Goal: Task Accomplishment & Management: Manage account settings

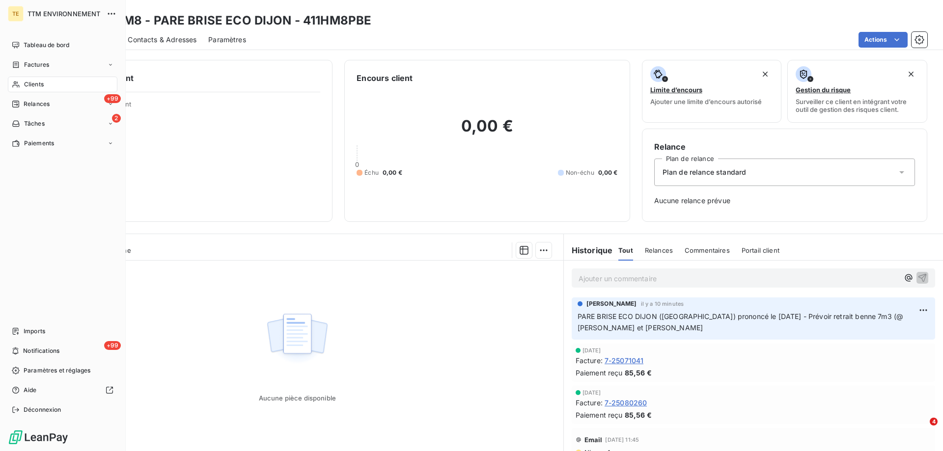
drag, startPoint x: 31, startPoint y: 87, endPoint x: 94, endPoint y: 78, distance: 63.6
click at [31, 87] on span "Clients" at bounding box center [34, 84] width 20 height 9
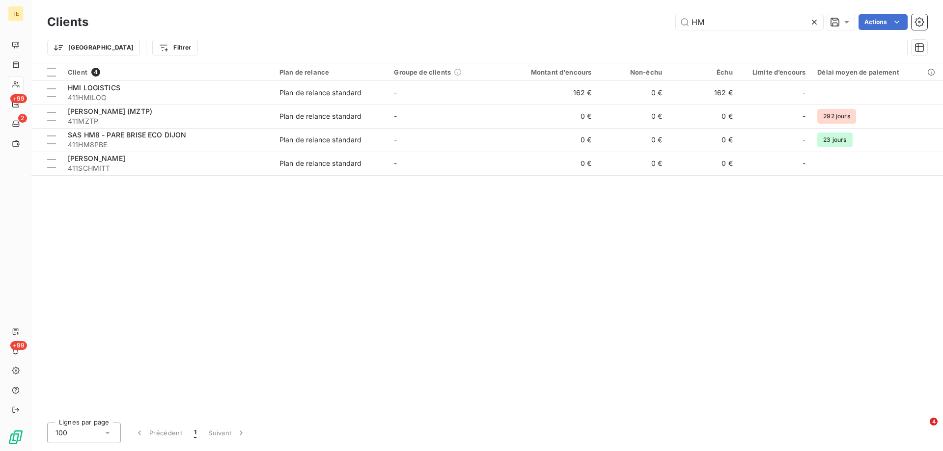
drag, startPoint x: 720, startPoint y: 19, endPoint x: 612, endPoint y: 33, distance: 108.9
click at [612, 33] on div "Clients HM Actions Trier Filtrer" at bounding box center [487, 37] width 880 height 51
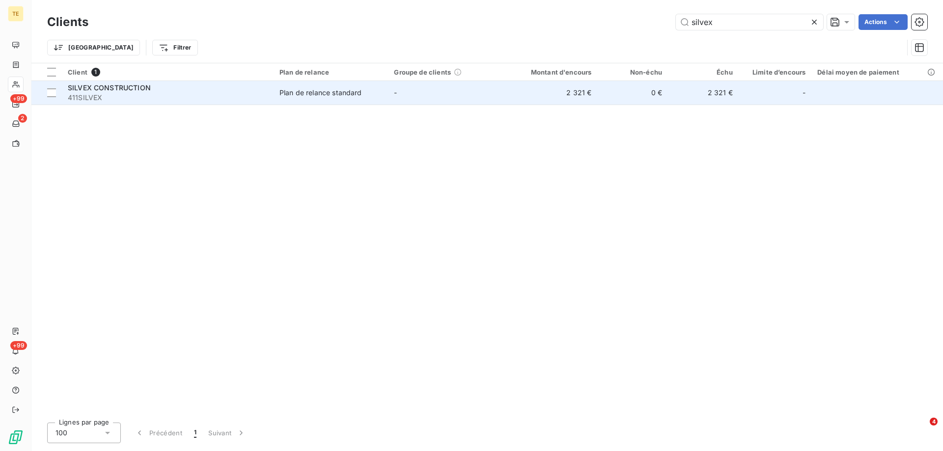
type input "silvex"
click at [109, 91] on span "SILVEX CONSTRUCTION" at bounding box center [109, 87] width 83 height 8
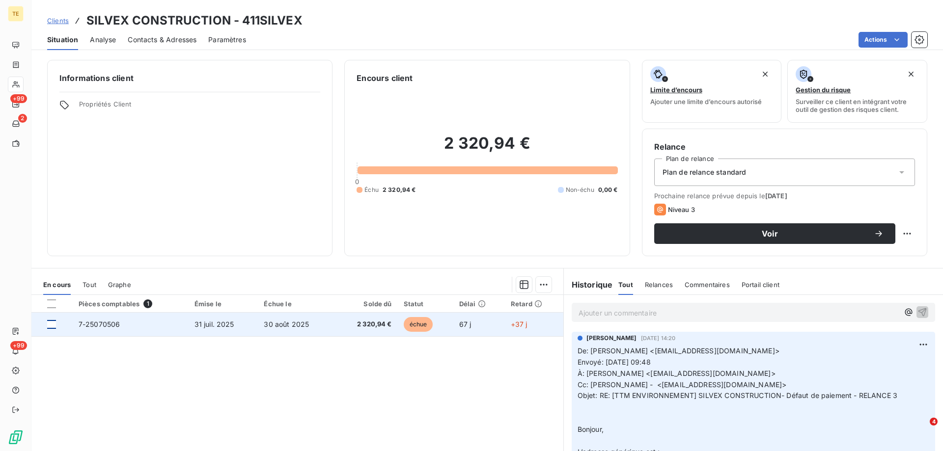
click at [54, 325] on div at bounding box center [51, 324] width 9 height 9
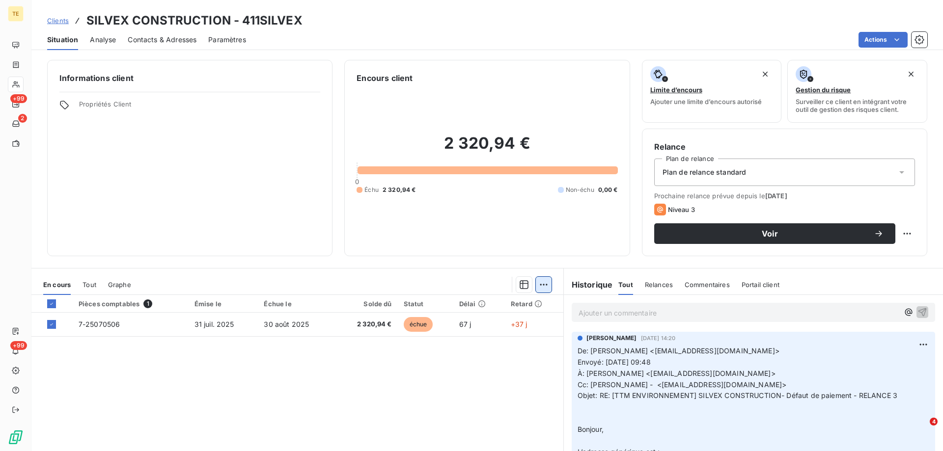
click at [539, 285] on html "TE +99 2 +99 Clients SILVEX CONSTRUCTION - 411SILVEX Situation Analyse Contacts…" at bounding box center [471, 225] width 943 height 451
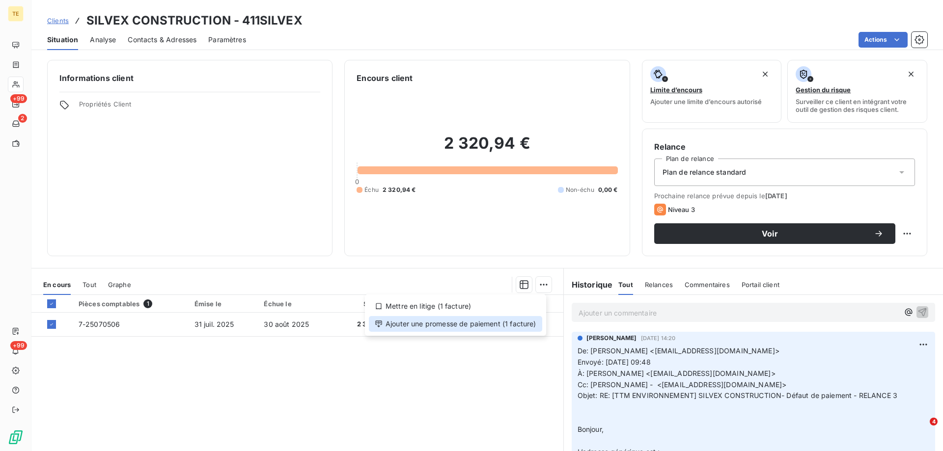
click at [480, 323] on div "Ajouter une promesse de paiement (1 facture)" at bounding box center [455, 324] width 173 height 16
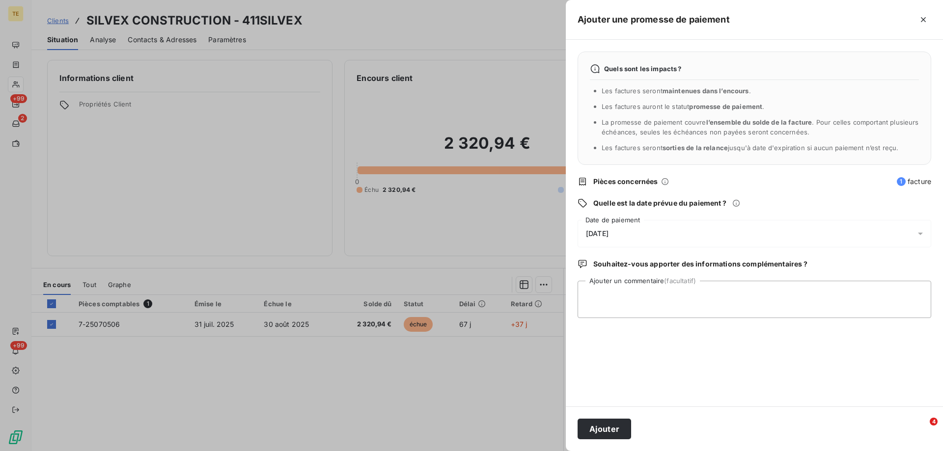
click at [608, 230] on span "[DATE]" at bounding box center [597, 234] width 23 height 8
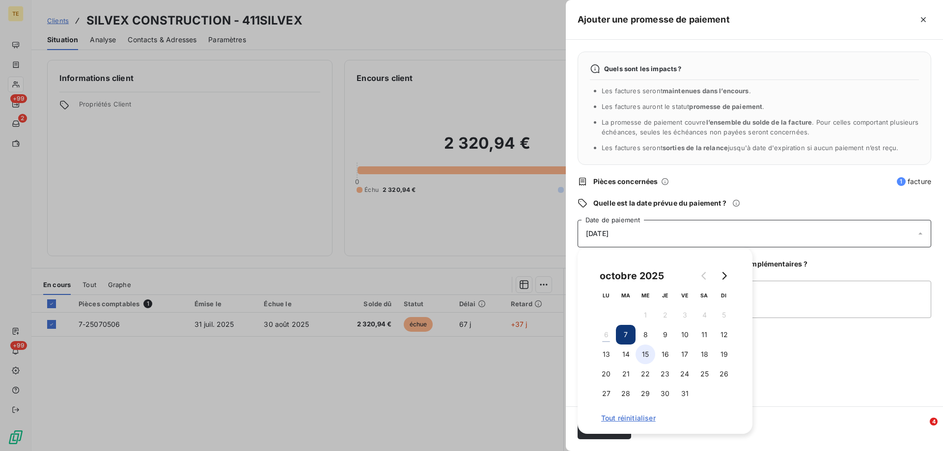
click at [641, 354] on button "15" at bounding box center [645, 355] width 20 height 20
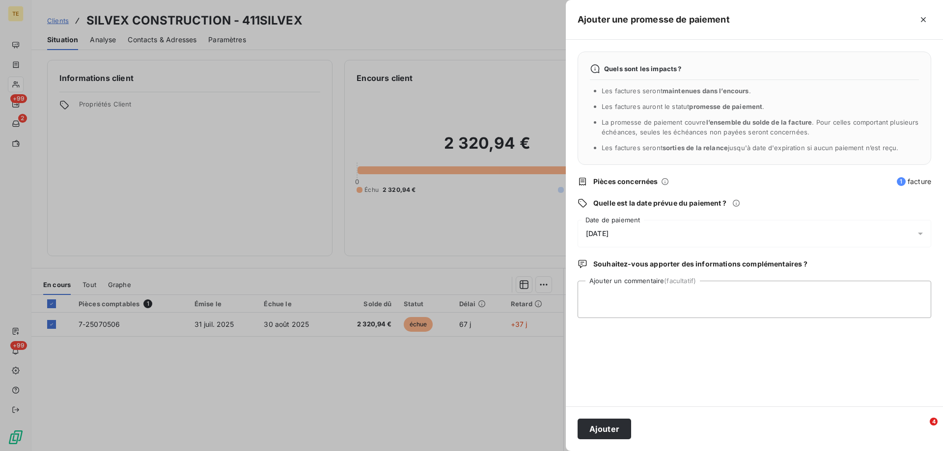
drag, startPoint x: 857, startPoint y: 363, endPoint x: 725, endPoint y: 364, distance: 131.6
click at [856, 363] on div "Quels sont les impacts ? Les factures seront maintenues dans l’encours . Les fa…" at bounding box center [754, 223] width 377 height 367
click at [589, 290] on textarea "Ajouter un commentaire (facultatif)" at bounding box center [755, 299] width 354 height 37
paste textarea "De: Compta - AMV Métallerie <[EMAIL_ADDRESS][DOMAIN_NAME]> Envoyé: [GEOGRAPHIC_…"
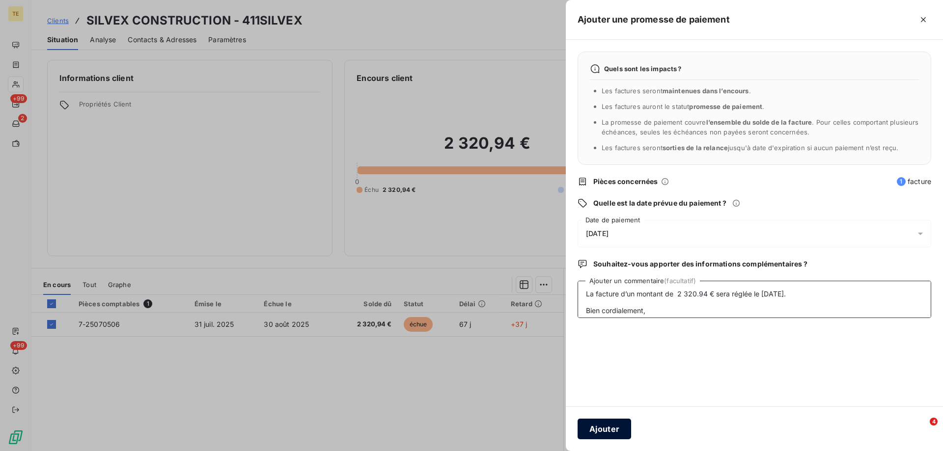
type textarea "De: Compta - AMV Métallerie <[EMAIL_ADDRESS][DOMAIN_NAME]> Envoyé: [GEOGRAPHIC_…"
click at [614, 430] on button "Ajouter" at bounding box center [605, 429] width 54 height 21
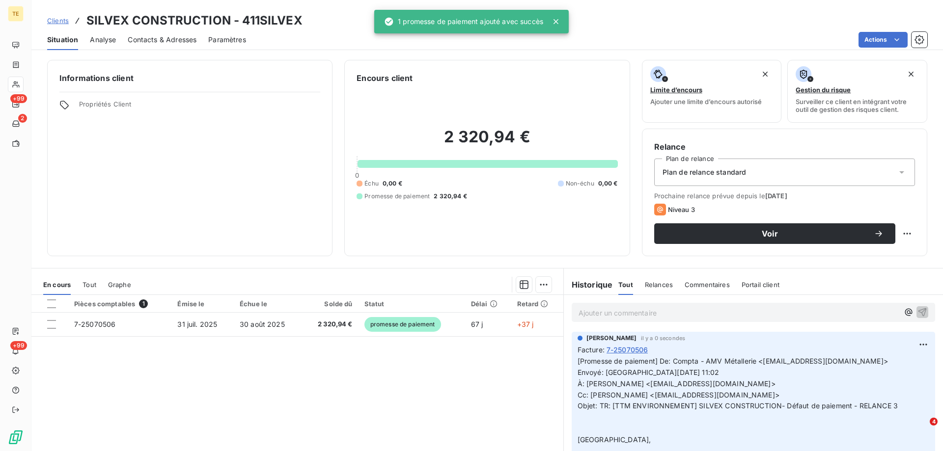
scroll to position [0, 0]
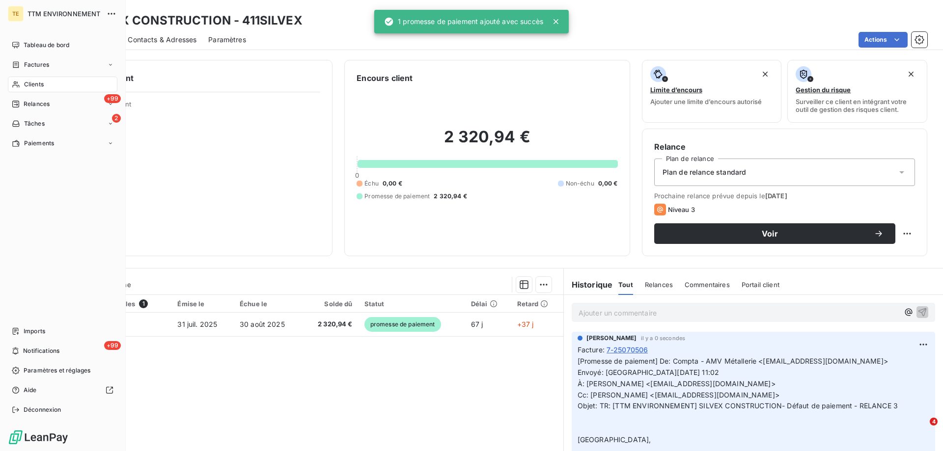
click at [28, 82] on span "Clients" at bounding box center [34, 84] width 20 height 9
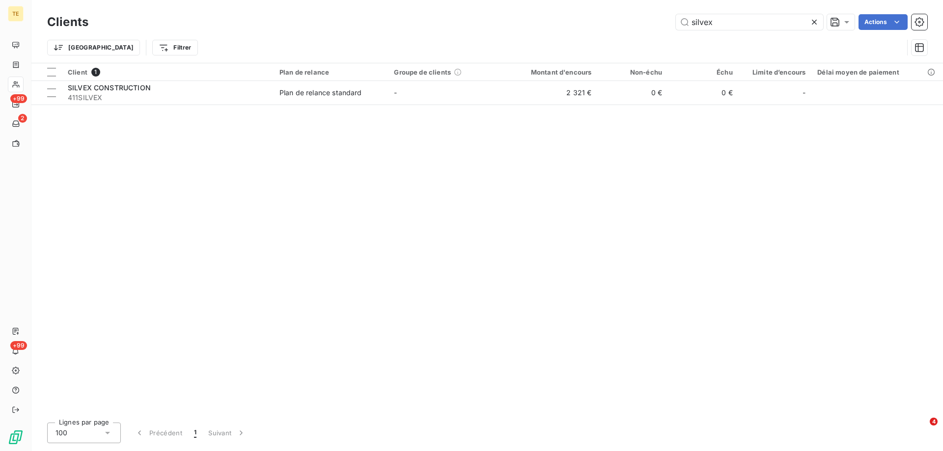
click at [815, 25] on icon at bounding box center [814, 22] width 10 height 10
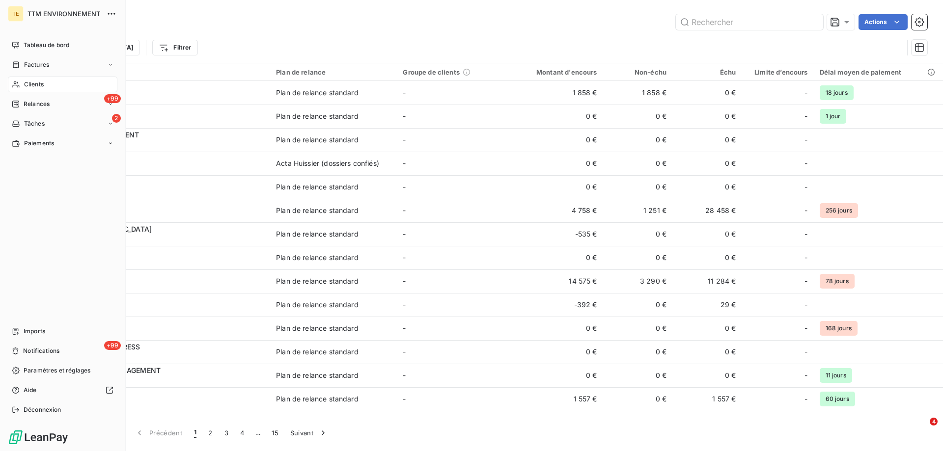
click at [31, 83] on span "Clients" at bounding box center [34, 84] width 20 height 9
click at [32, 84] on span "Clients" at bounding box center [34, 84] width 20 height 9
click at [32, 103] on span "Relances" at bounding box center [37, 104] width 26 height 9
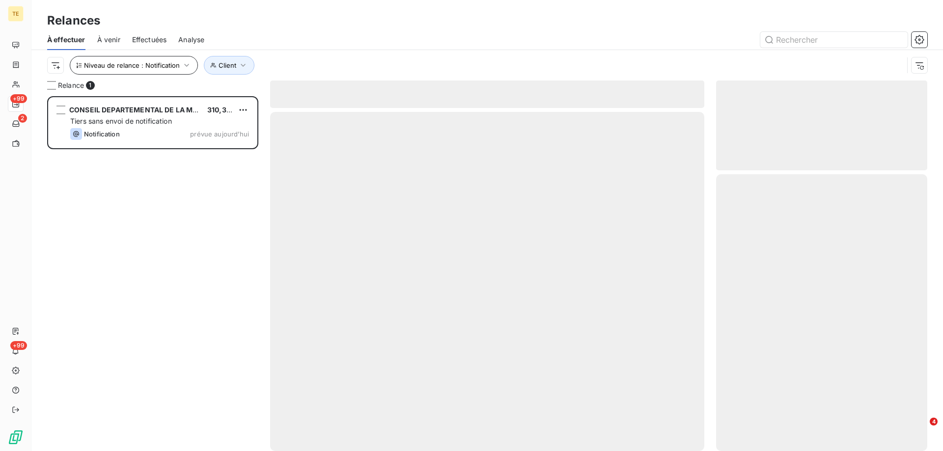
scroll to position [348, 204]
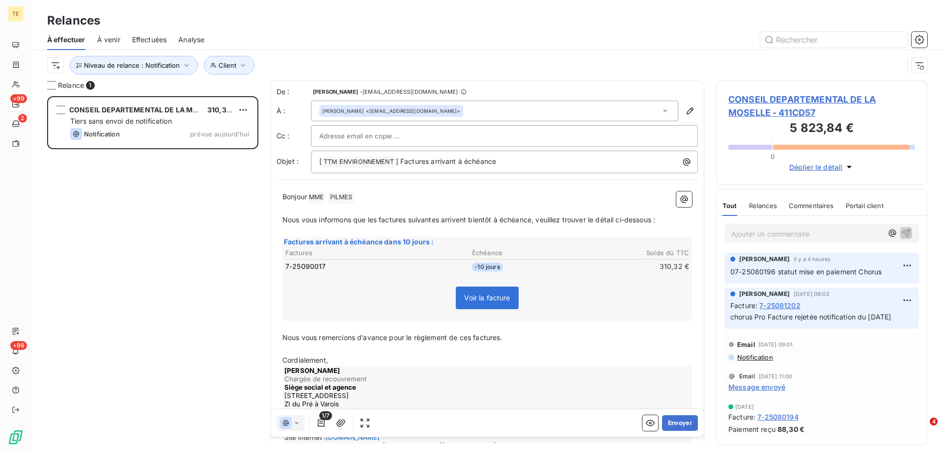
click at [158, 193] on div "CONSEIL DEPARTEMENTAL DE LA MOSELLE 310,32 € Tiers sans envoi de notification N…" at bounding box center [152, 273] width 211 height 355
click at [244, 65] on icon "button" at bounding box center [243, 65] width 10 height 10
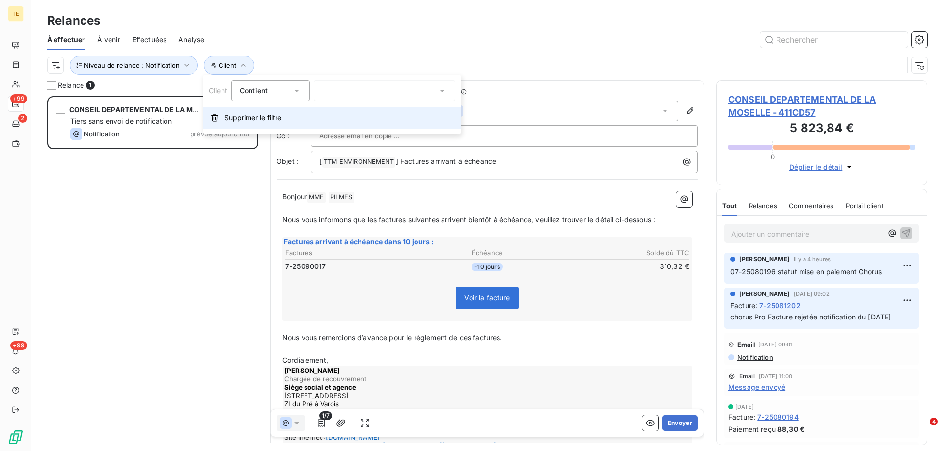
click at [258, 120] on span "Supprimer le filtre" at bounding box center [252, 118] width 57 height 10
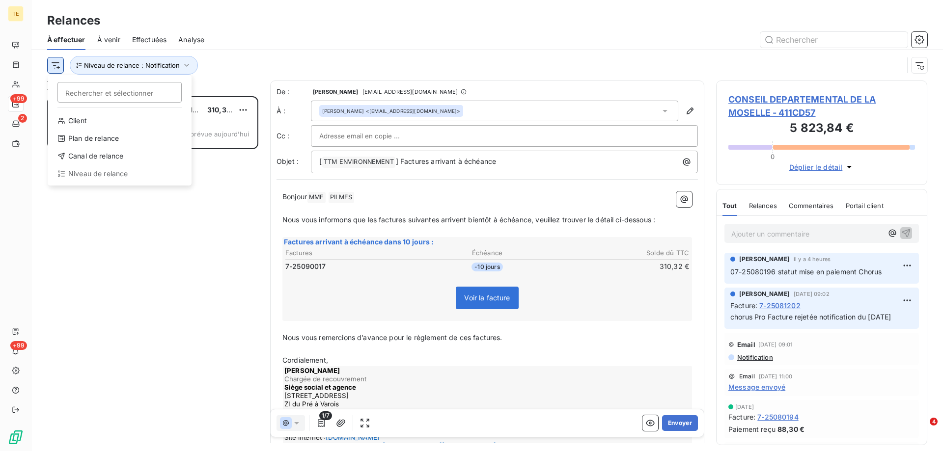
click at [56, 61] on html "TE +99 2 +99 Relances À effectuer À venir Effectuées Analyse Rechercher et séle…" at bounding box center [471, 225] width 943 height 451
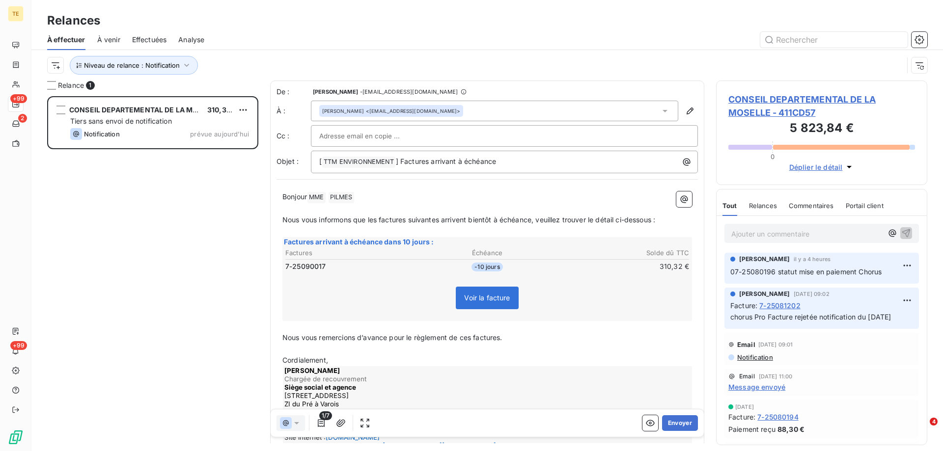
drag, startPoint x: 120, startPoint y: 238, endPoint x: 166, endPoint y: 185, distance: 70.0
click at [125, 227] on html "TE +99 2 +99 Relances À effectuer À venir Effectuées Analyse Niveau de relance …" at bounding box center [471, 225] width 943 height 451
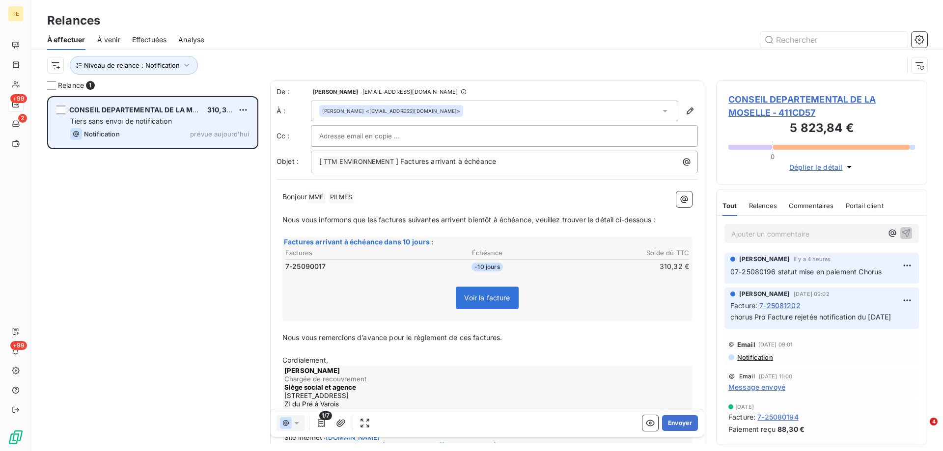
click at [186, 115] on div "CONSEIL DEPARTEMENTAL DE LA MOSELLE 310,32 € Tiers sans envoi de notification N…" at bounding box center [153, 123] width 208 height 50
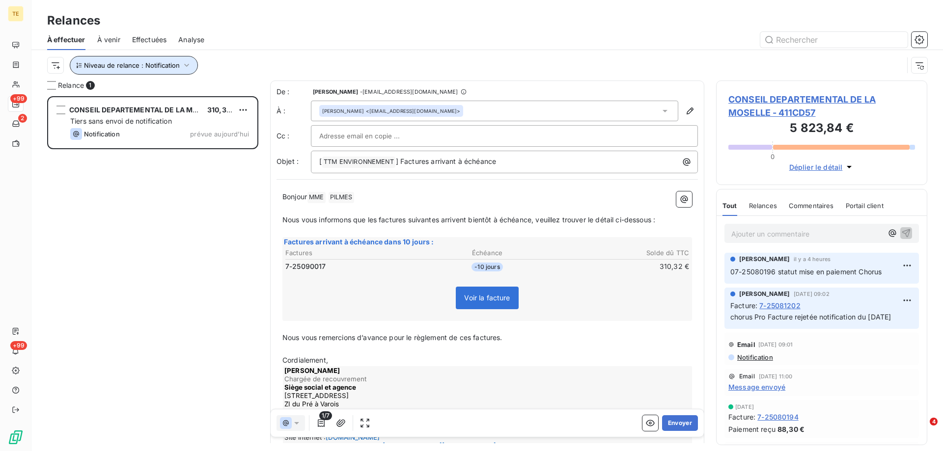
click at [187, 66] on icon "button" at bounding box center [187, 65] width 10 height 10
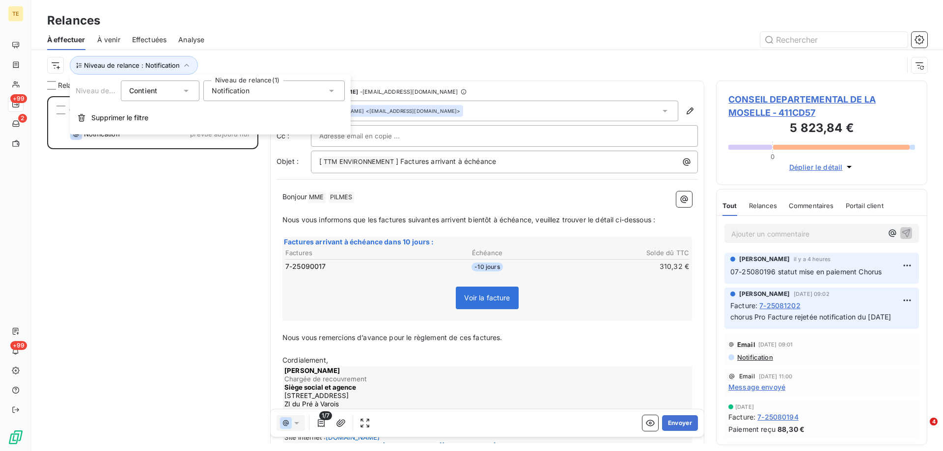
click at [244, 92] on span "Notification" at bounding box center [231, 91] width 38 height 10
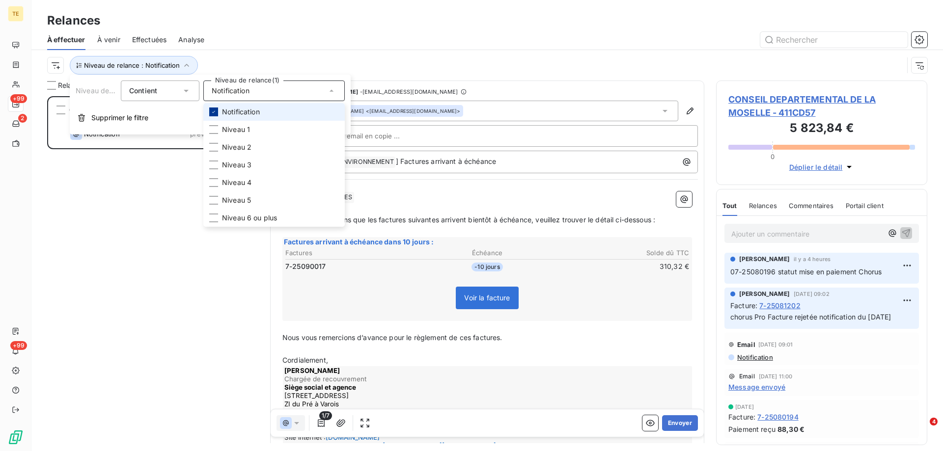
click at [213, 115] on div at bounding box center [213, 112] width 9 height 9
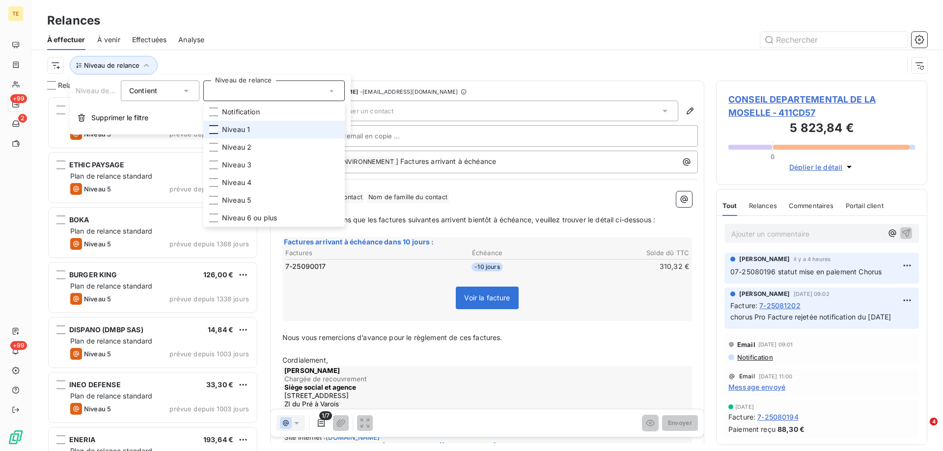
click at [214, 131] on div at bounding box center [213, 129] width 9 height 9
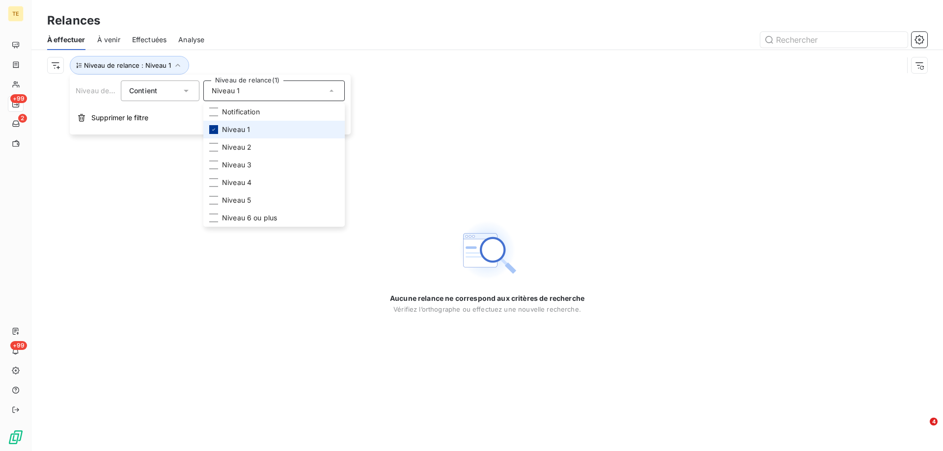
click at [214, 131] on icon at bounding box center [214, 130] width 6 height 6
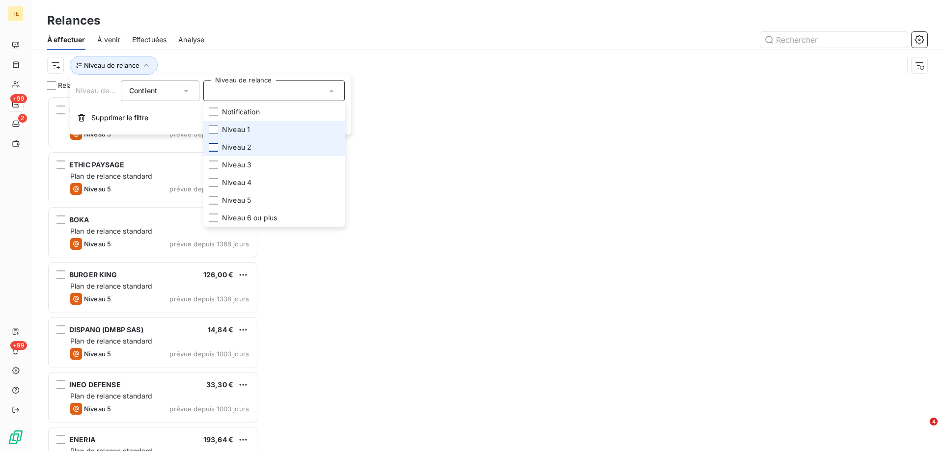
scroll to position [348, 204]
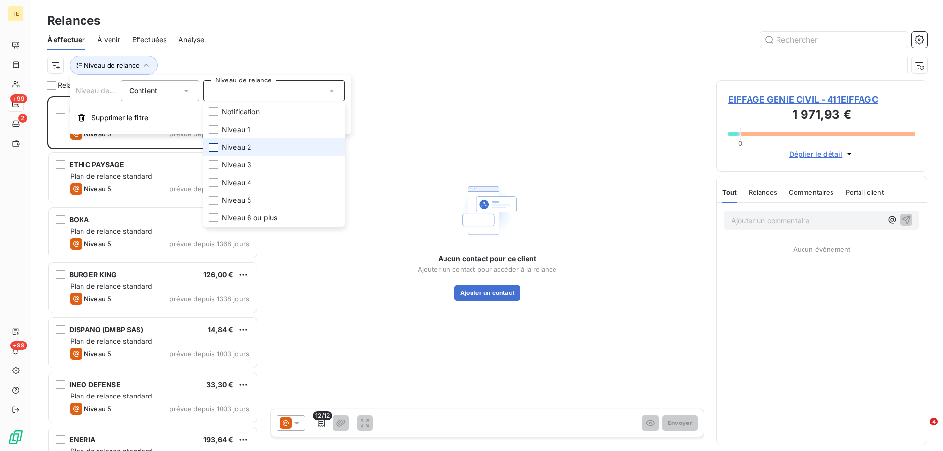
click at [214, 147] on div at bounding box center [213, 147] width 9 height 9
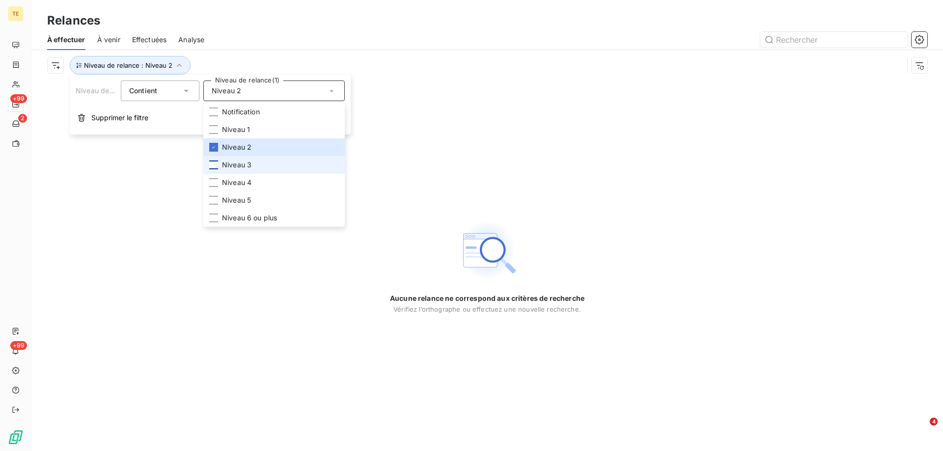
click at [214, 167] on div at bounding box center [213, 165] width 9 height 9
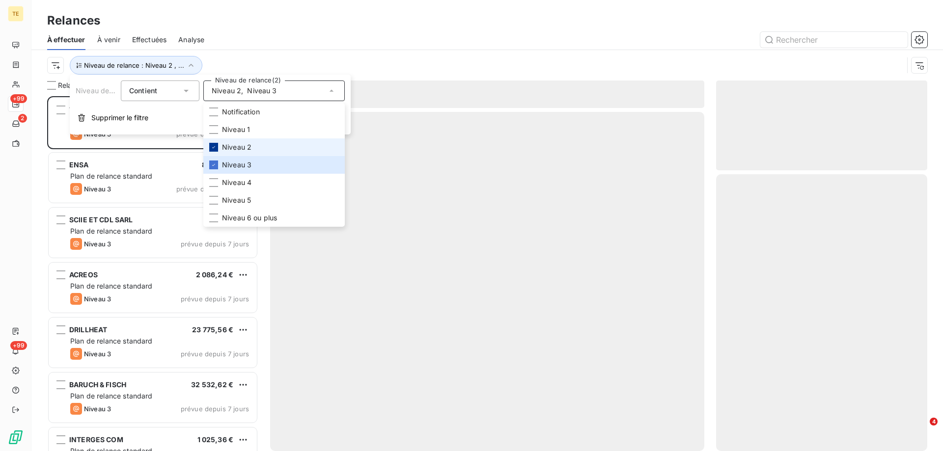
scroll to position [348, 204]
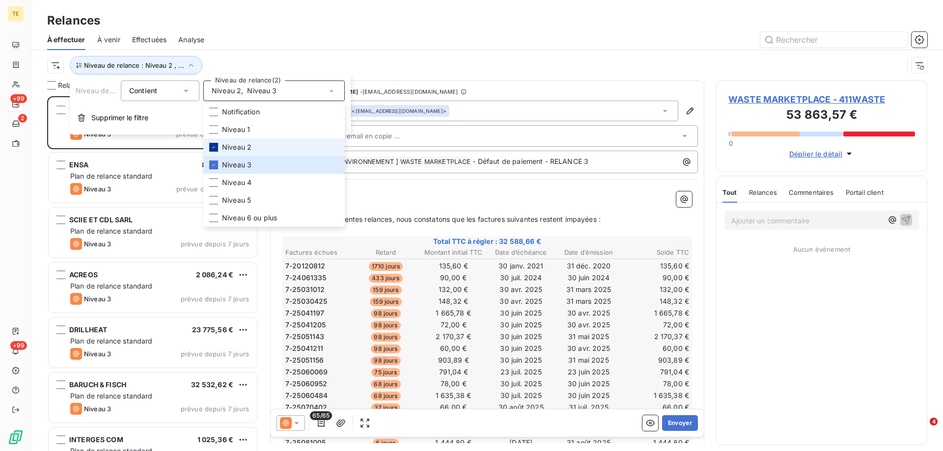
click at [210, 146] on div at bounding box center [213, 147] width 9 height 9
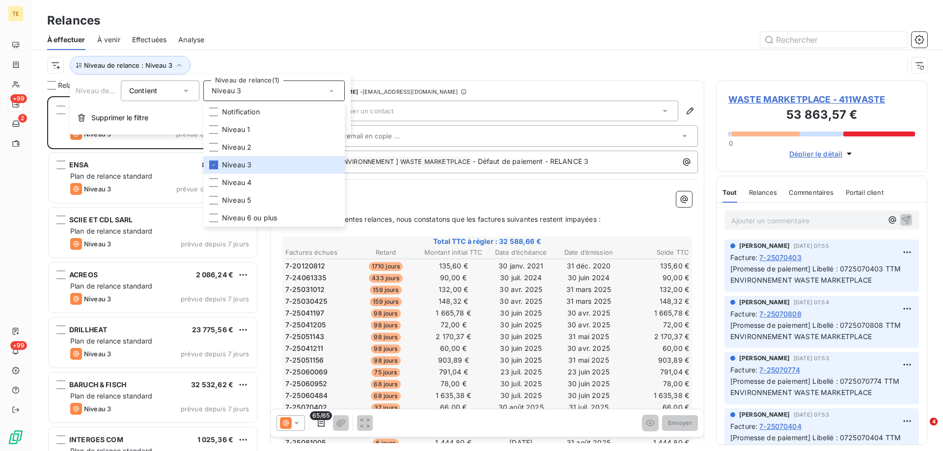
click at [315, 34] on div at bounding box center [571, 40] width 711 height 16
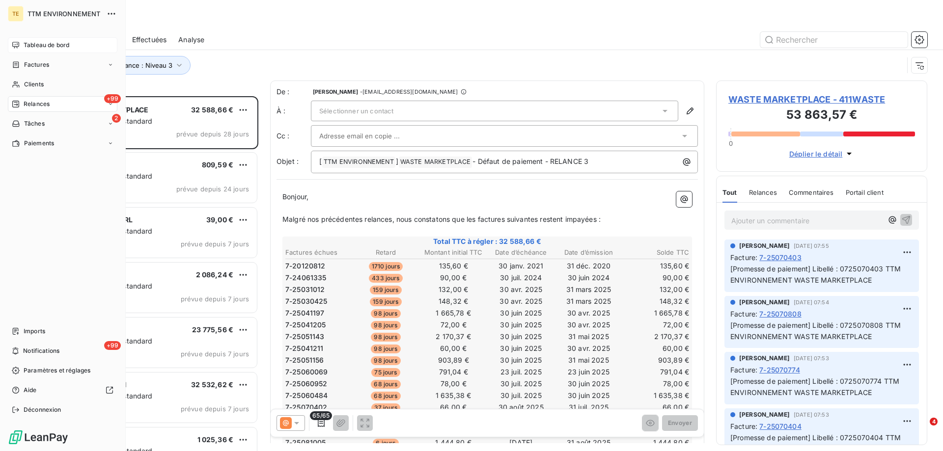
click at [38, 47] on span "Tableau de bord" at bounding box center [47, 45] width 46 height 9
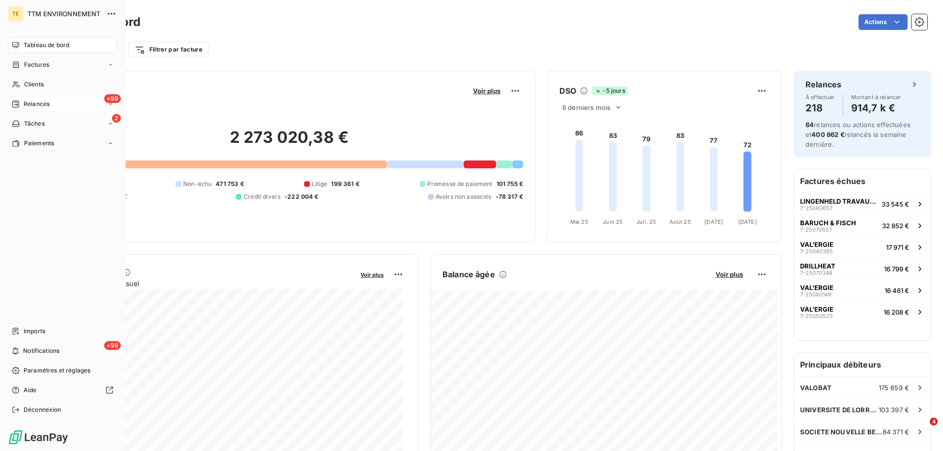
click at [39, 106] on span "Relances" at bounding box center [37, 104] width 26 height 9
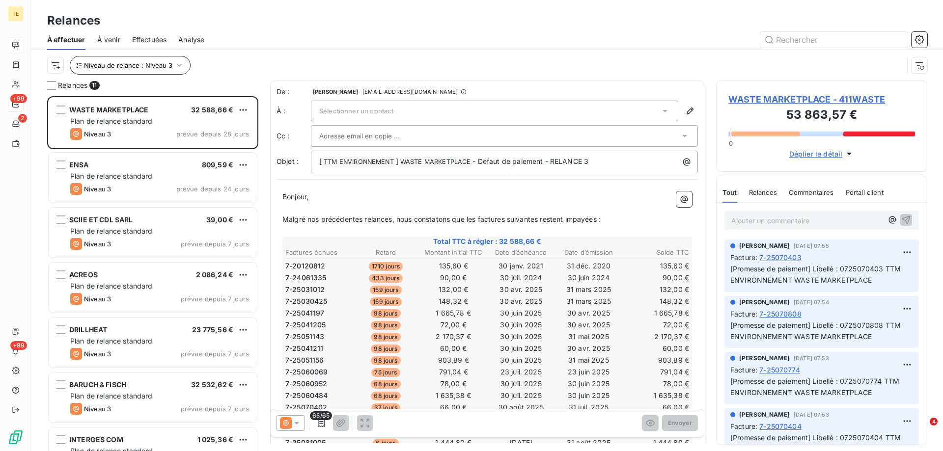
scroll to position [348, 204]
click at [146, 38] on span "Effectuées" at bounding box center [149, 40] width 35 height 10
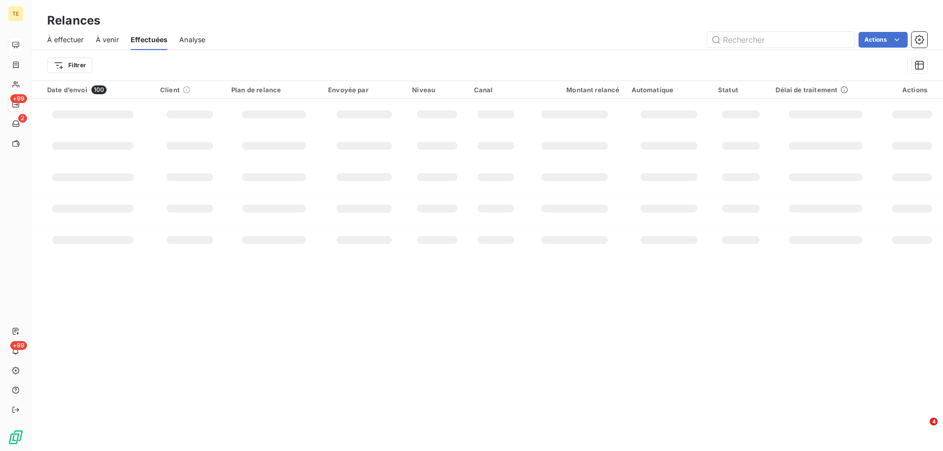
click at [147, 38] on span "Effectuées" at bounding box center [149, 40] width 37 height 10
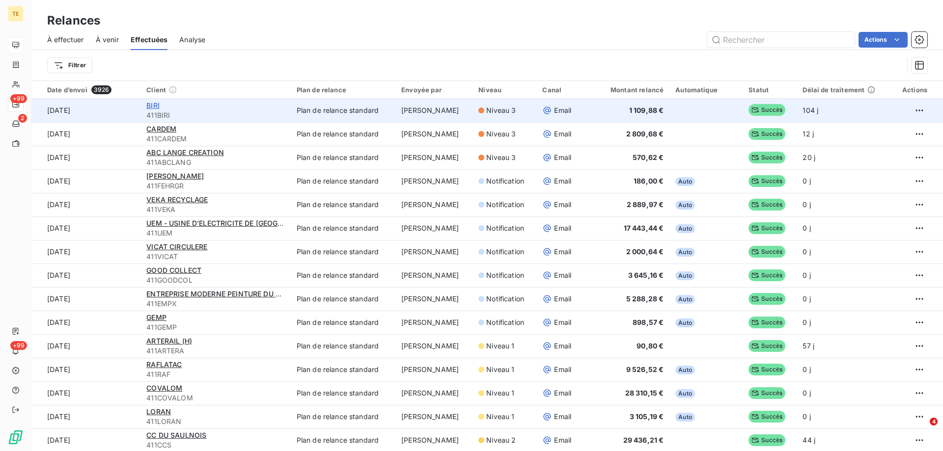
click at [149, 105] on span "BIRI" at bounding box center [152, 105] width 13 height 8
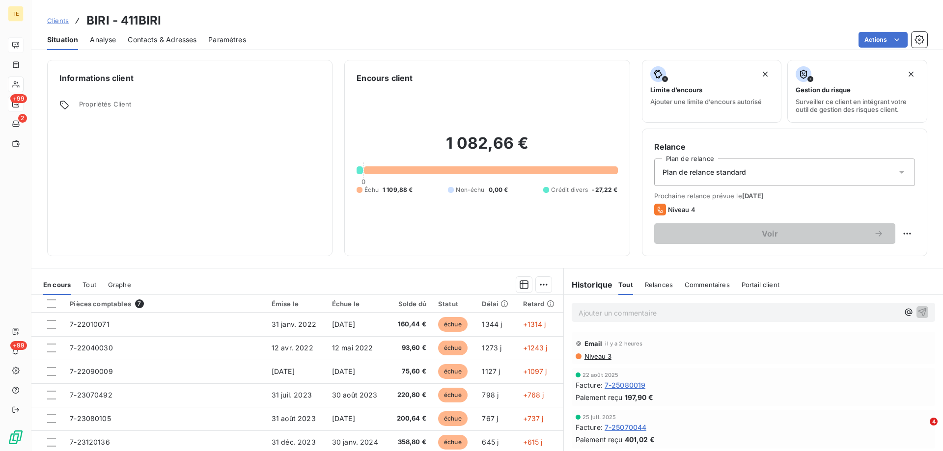
click at [598, 357] on span "Niveau 3" at bounding box center [597, 357] width 28 height 8
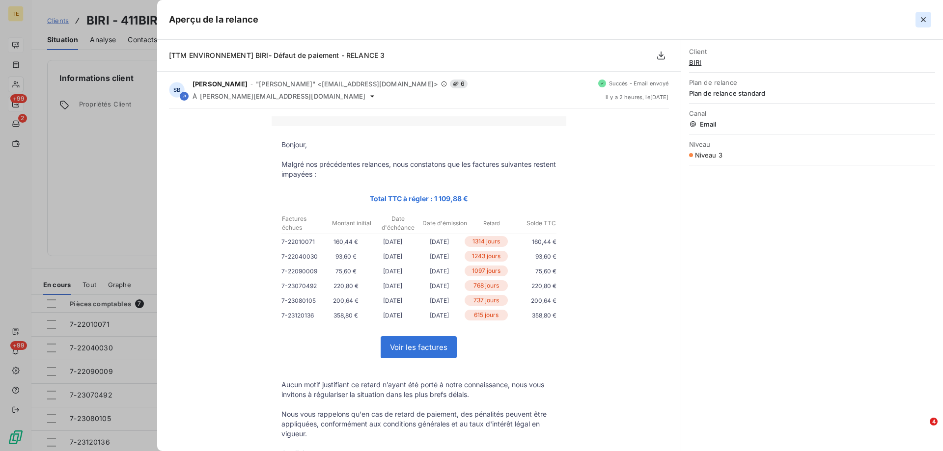
click at [922, 24] on icon "button" at bounding box center [923, 20] width 10 height 10
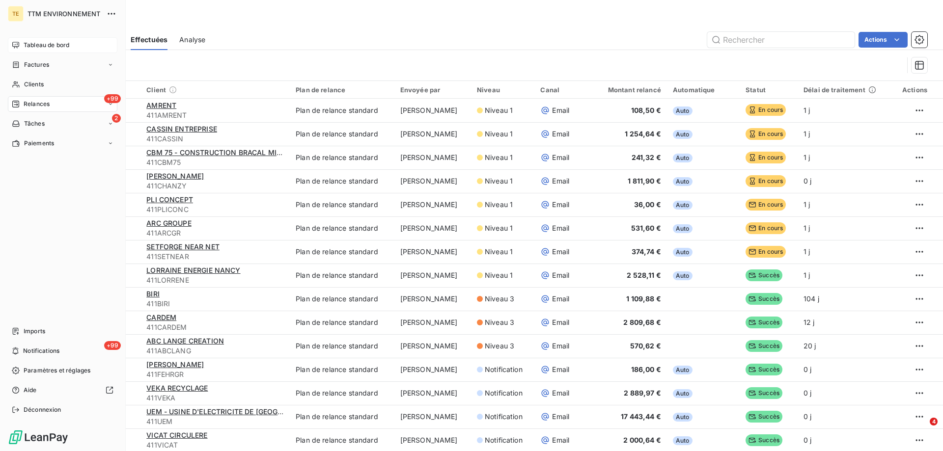
click at [40, 48] on span "Tableau de bord" at bounding box center [47, 45] width 46 height 9
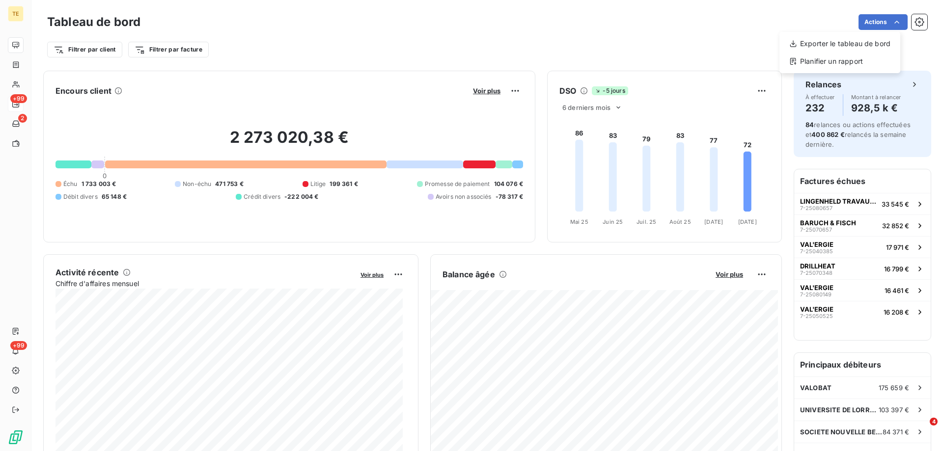
click at [643, 33] on html "TE +99 2 +99 Tableau de bord Actions Exporter le tableau de bord Planifier un r…" at bounding box center [471, 225] width 943 height 451
click at [884, 23] on html "TE +99 2 +99 Tableau de bord Actions Exporter le tableau de bord Planifier un r…" at bounding box center [471, 225] width 943 height 451
click at [436, 40] on html "TE +99 2 +99 Tableau de bord Actions Exporter le tableau de bord Planifier un r…" at bounding box center [471, 225] width 943 height 451
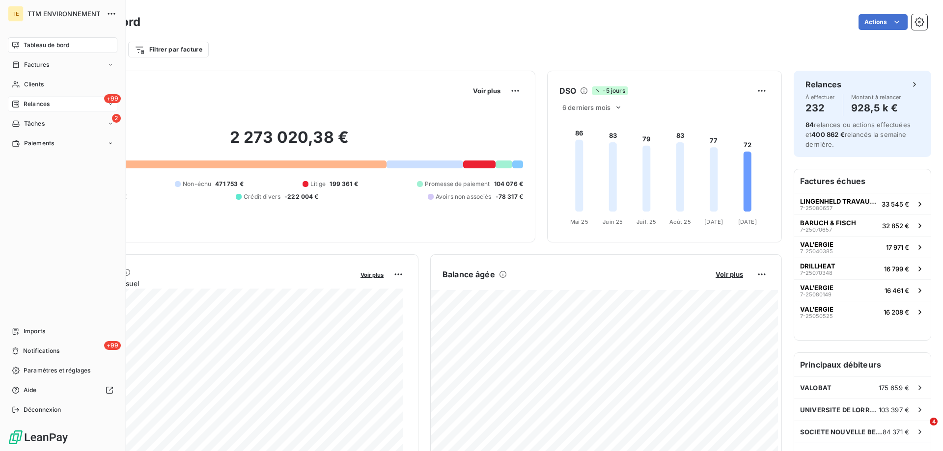
click at [39, 108] on span "Relances" at bounding box center [37, 104] width 26 height 9
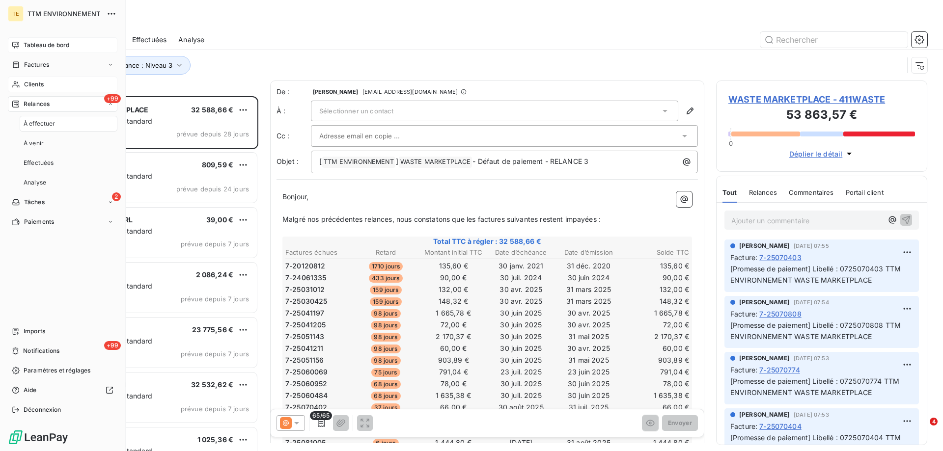
scroll to position [348, 204]
click at [34, 84] on span "Clients" at bounding box center [34, 84] width 20 height 9
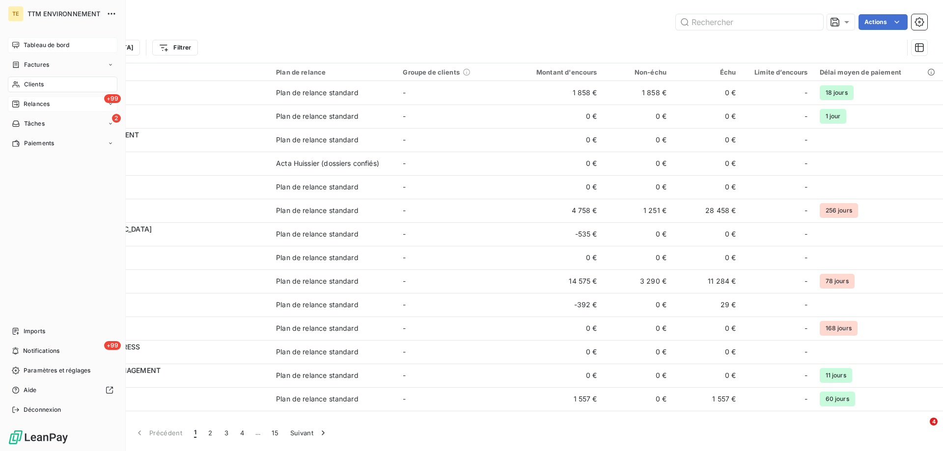
click at [41, 106] on span "Relances" at bounding box center [37, 104] width 26 height 9
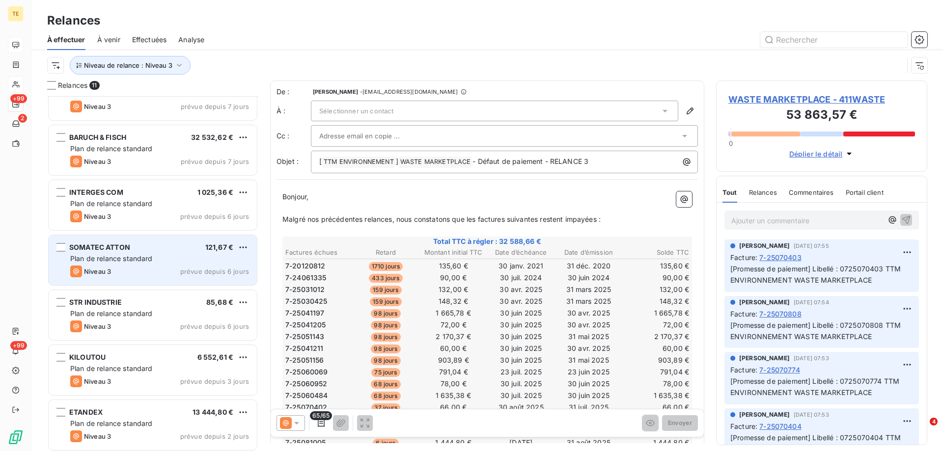
scroll to position [250, 0]
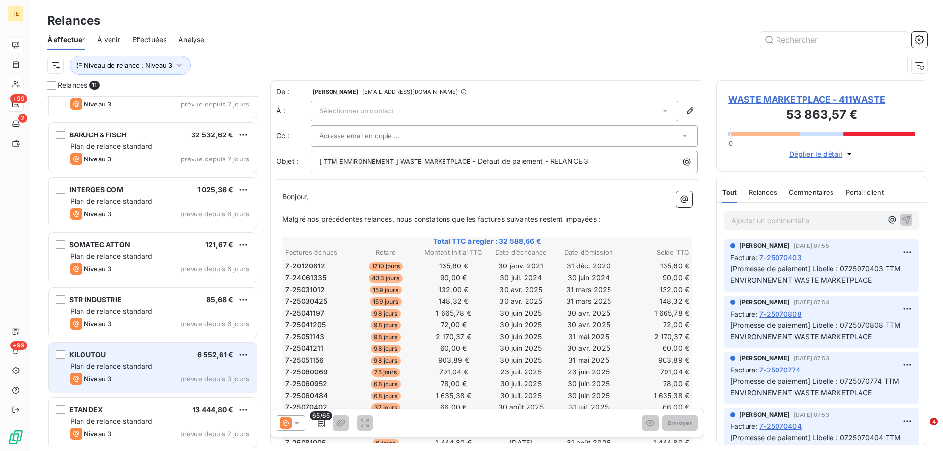
click at [143, 362] on span "Plan de relance standard" at bounding box center [111, 366] width 83 height 8
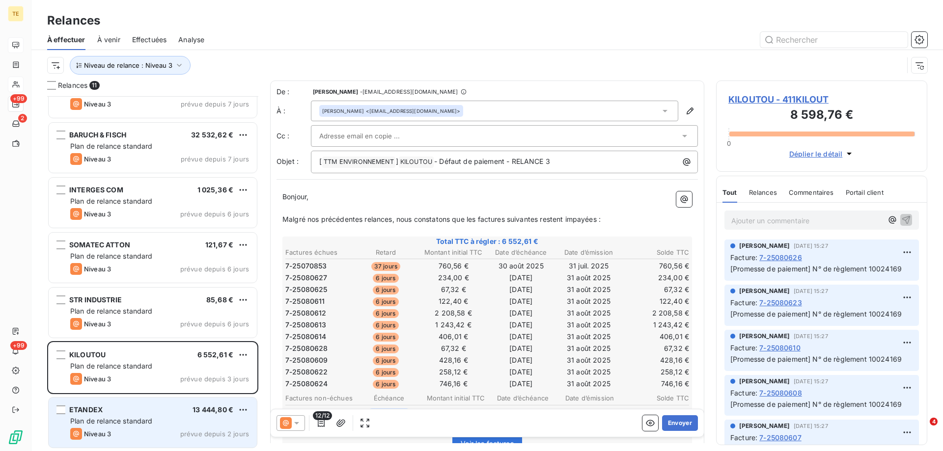
click at [112, 422] on span "Plan de relance standard" at bounding box center [111, 421] width 83 height 8
